Goal: Navigation & Orientation: Find specific page/section

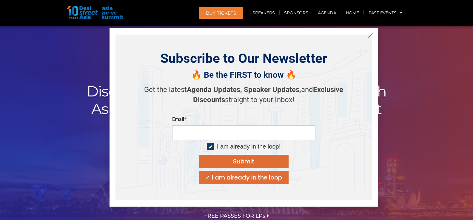
click at [369, 35] on icon "Close" at bounding box center [369, 35] width 5 height 5
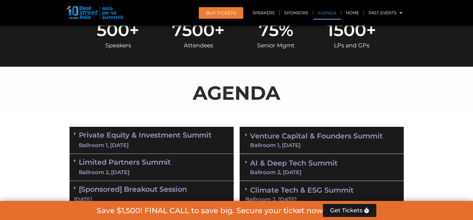
scroll to position [179, 0]
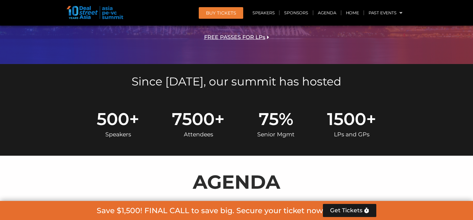
click at [112, 13] on img at bounding box center [94, 12] width 57 height 13
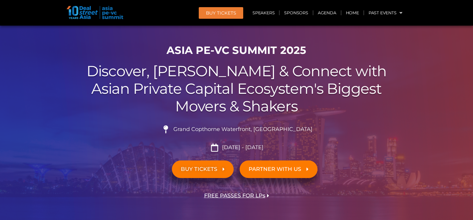
scroll to position [0, 0]
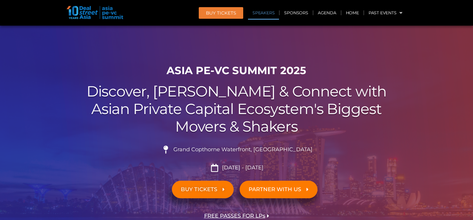
click at [263, 16] on link "Speakers" at bounding box center [263, 13] width 31 height 14
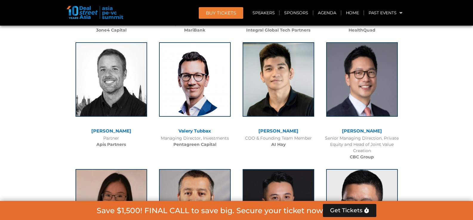
scroll to position [3731, 0]
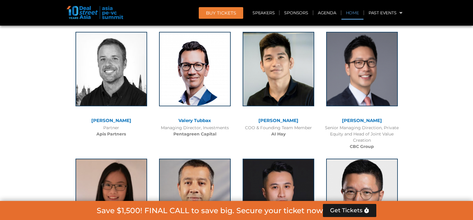
click at [347, 14] on link "Home" at bounding box center [352, 13] width 22 height 14
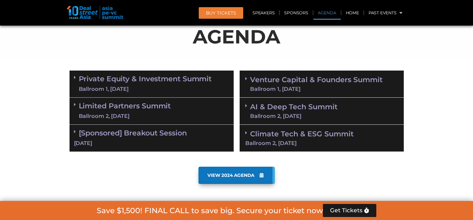
scroll to position [328, 0]
